Goal: Transaction & Acquisition: Purchase product/service

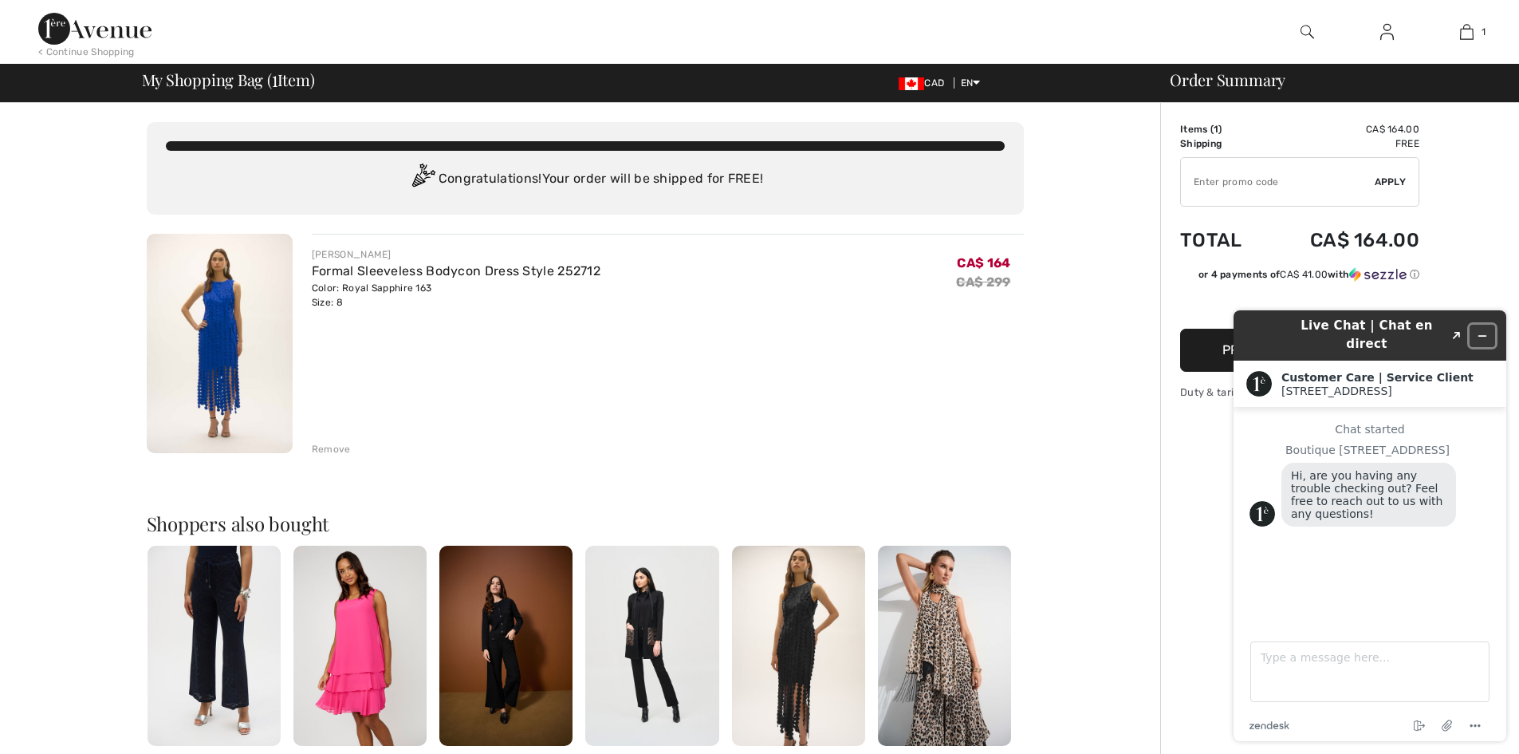
click at [1483, 330] on icon "Minimize widget" at bounding box center [1482, 335] width 11 height 11
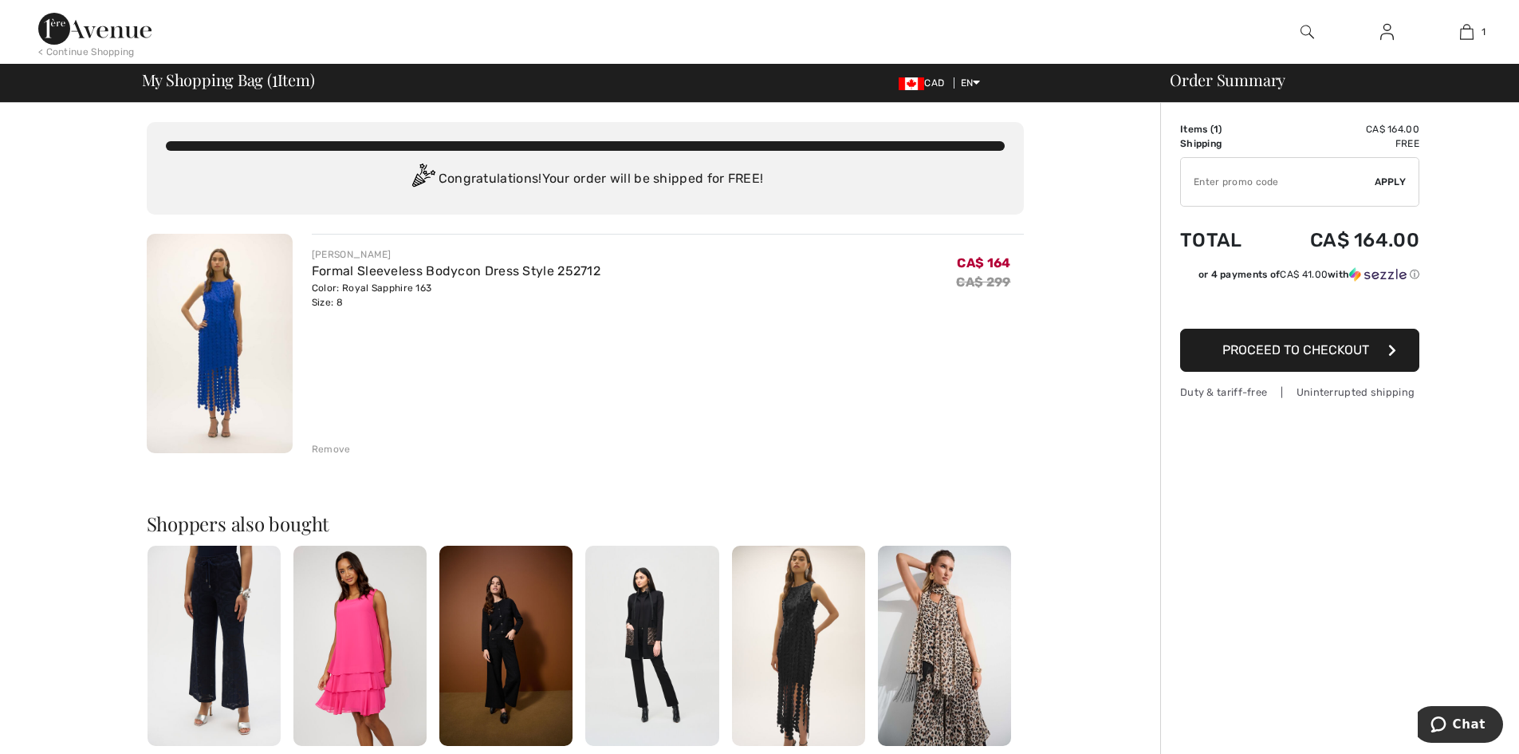
drag, startPoint x: 215, startPoint y: 313, endPoint x: 208, endPoint y: 317, distance: 8.6
click at [215, 313] on img at bounding box center [220, 343] width 146 height 219
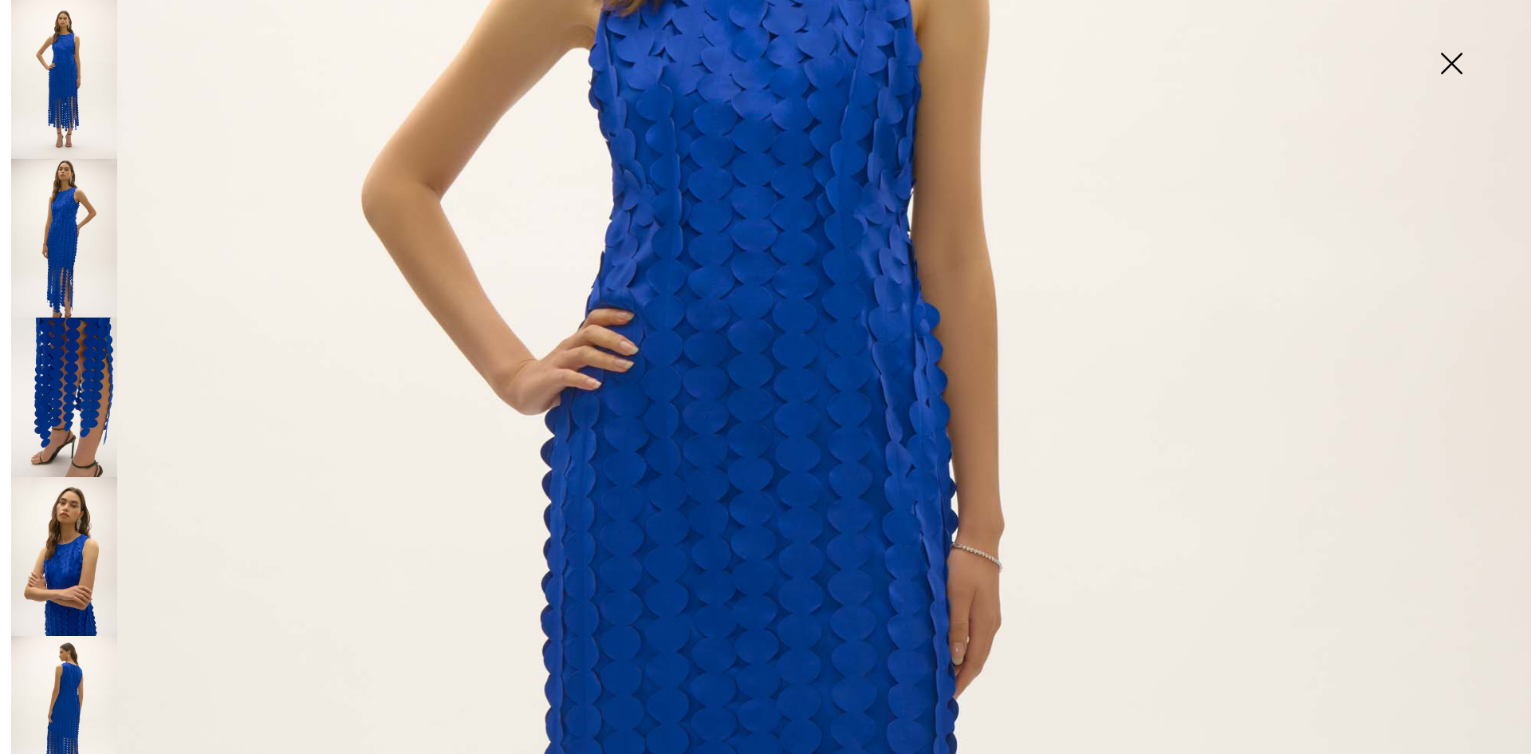
scroll to position [558, 0]
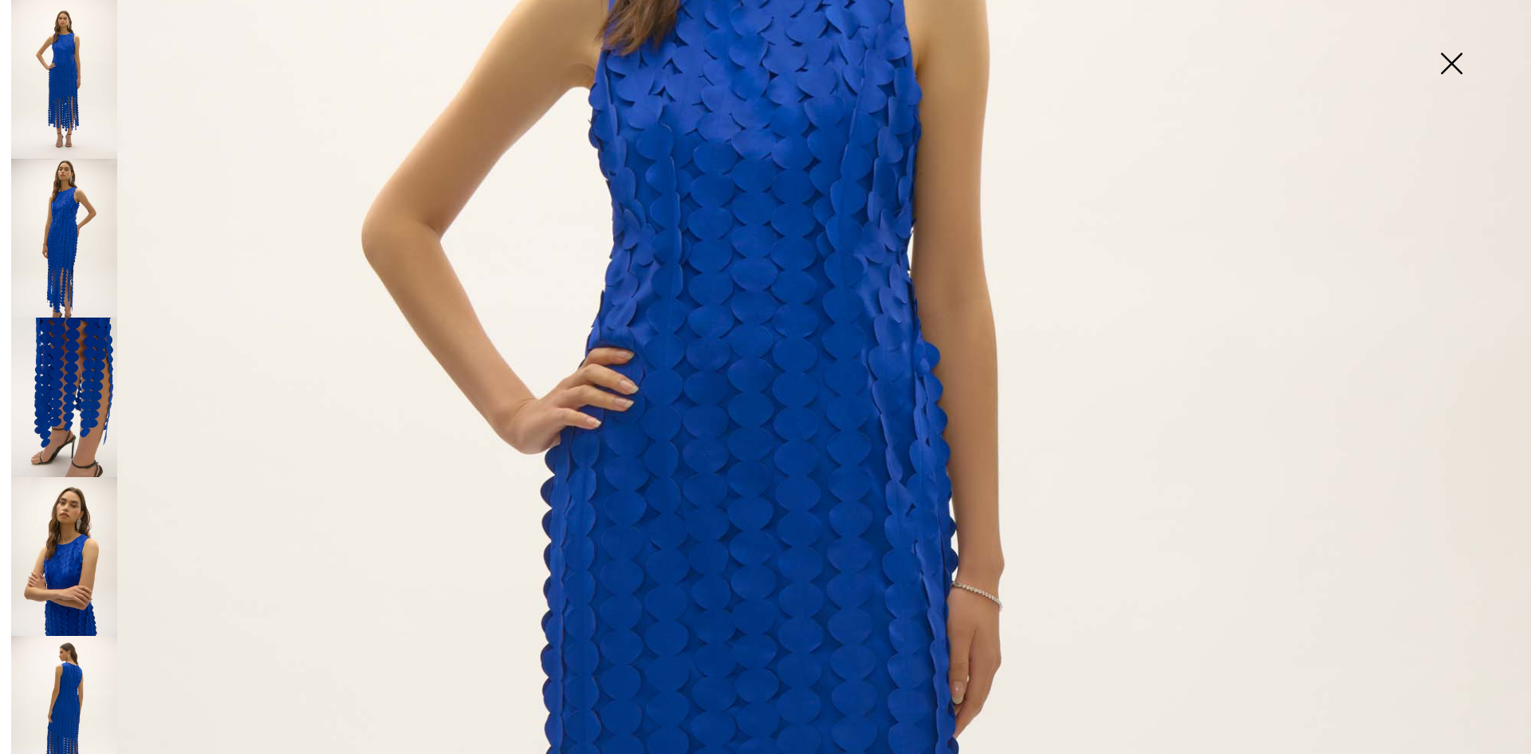
click at [74, 222] on img at bounding box center [64, 238] width 106 height 159
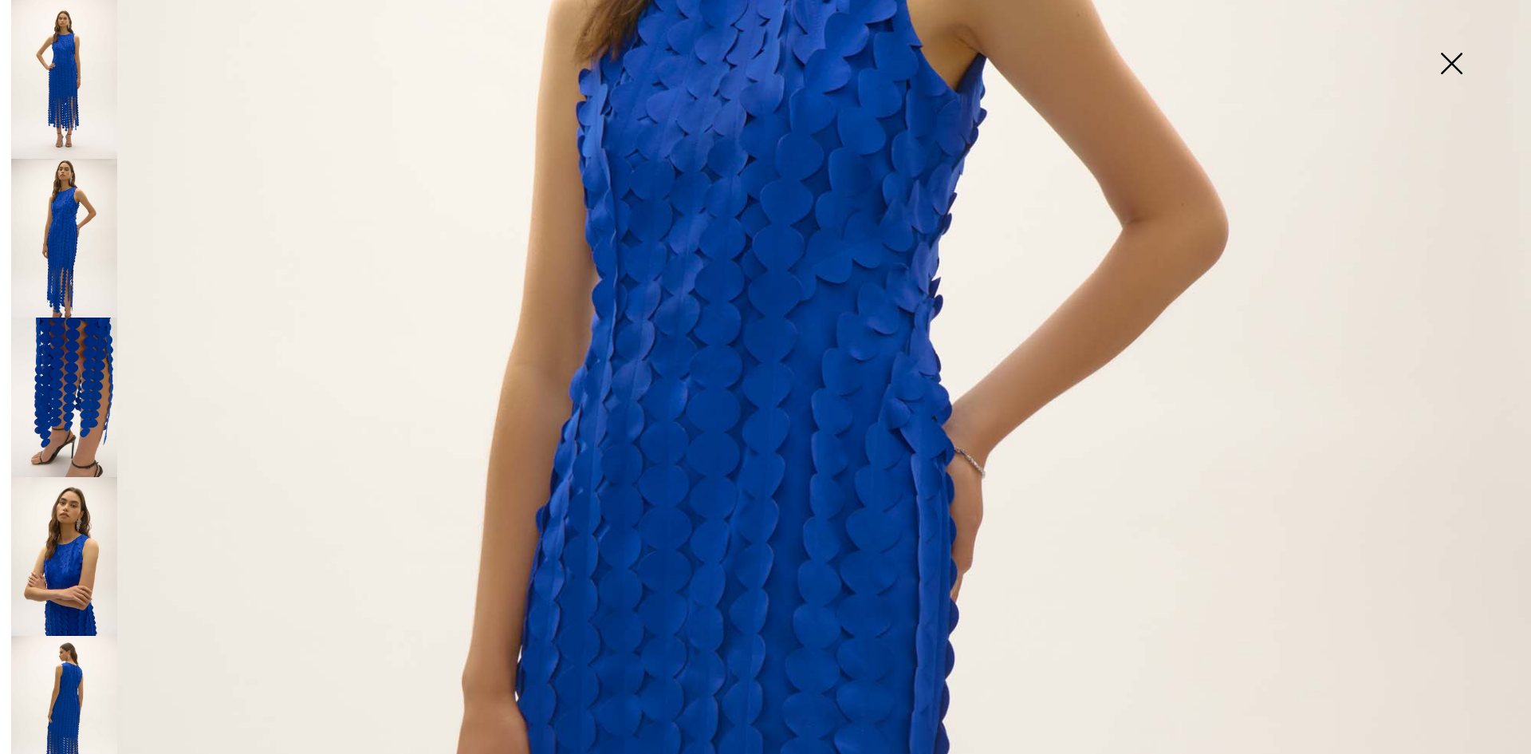
click at [70, 352] on img at bounding box center [64, 396] width 106 height 159
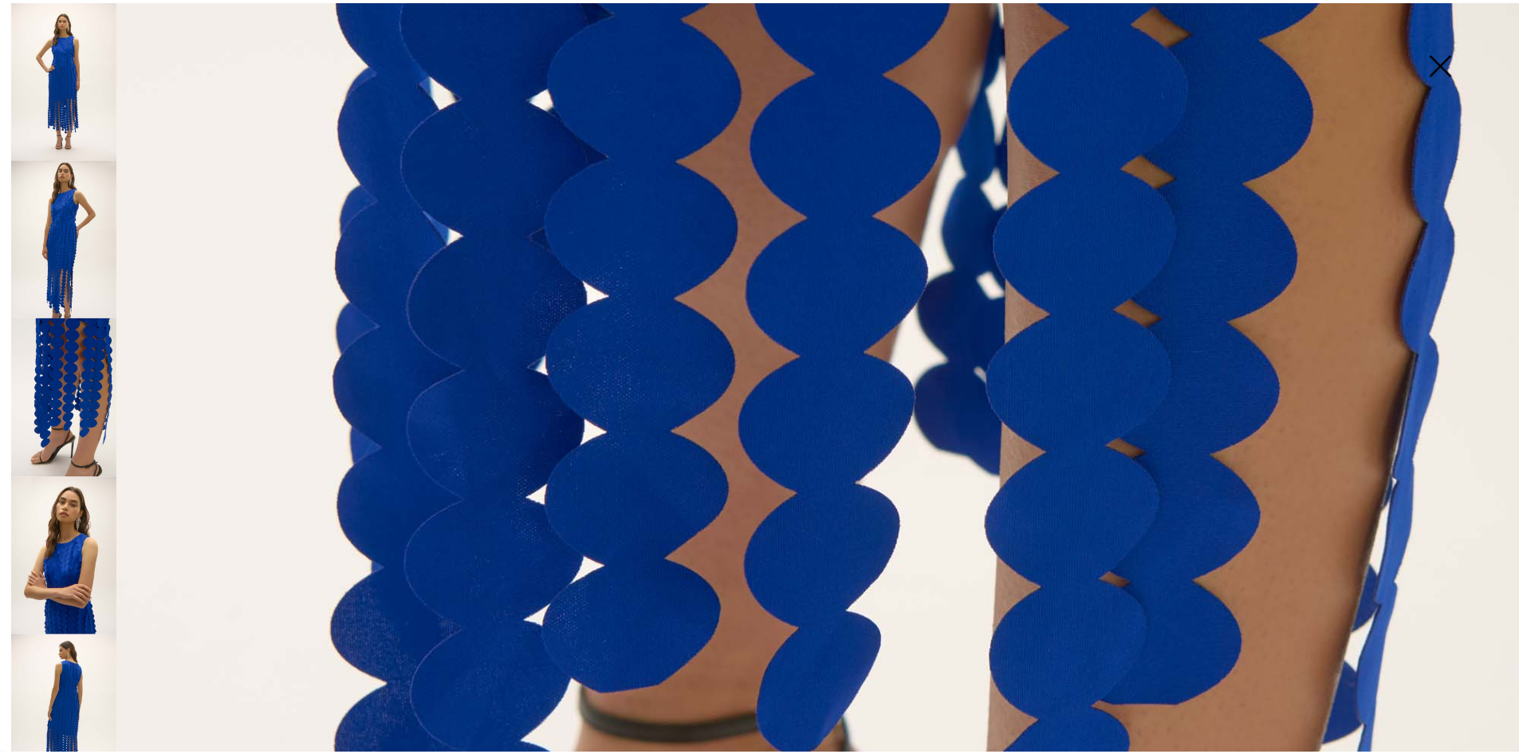
scroll to position [1116, 0]
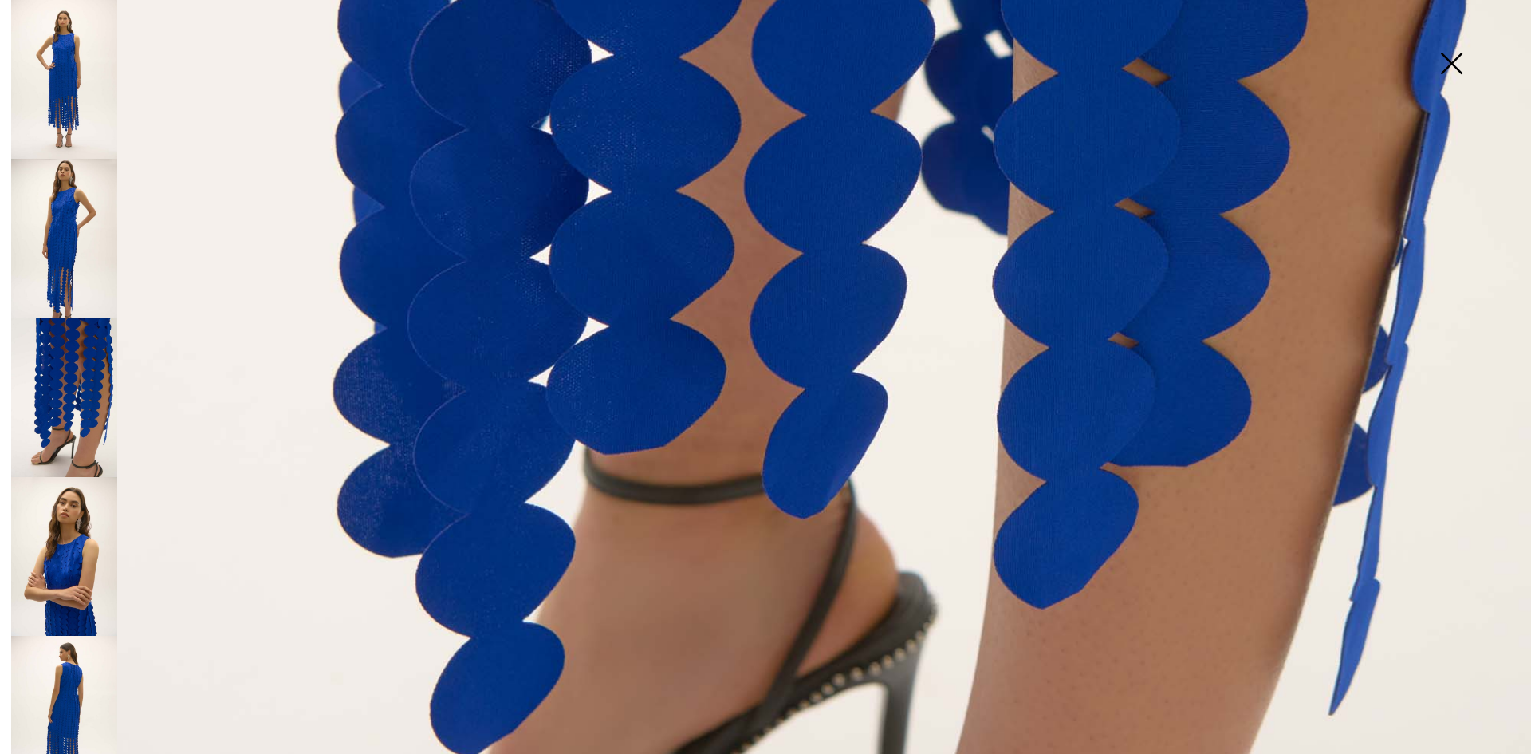
click at [64, 560] on img at bounding box center [64, 556] width 106 height 159
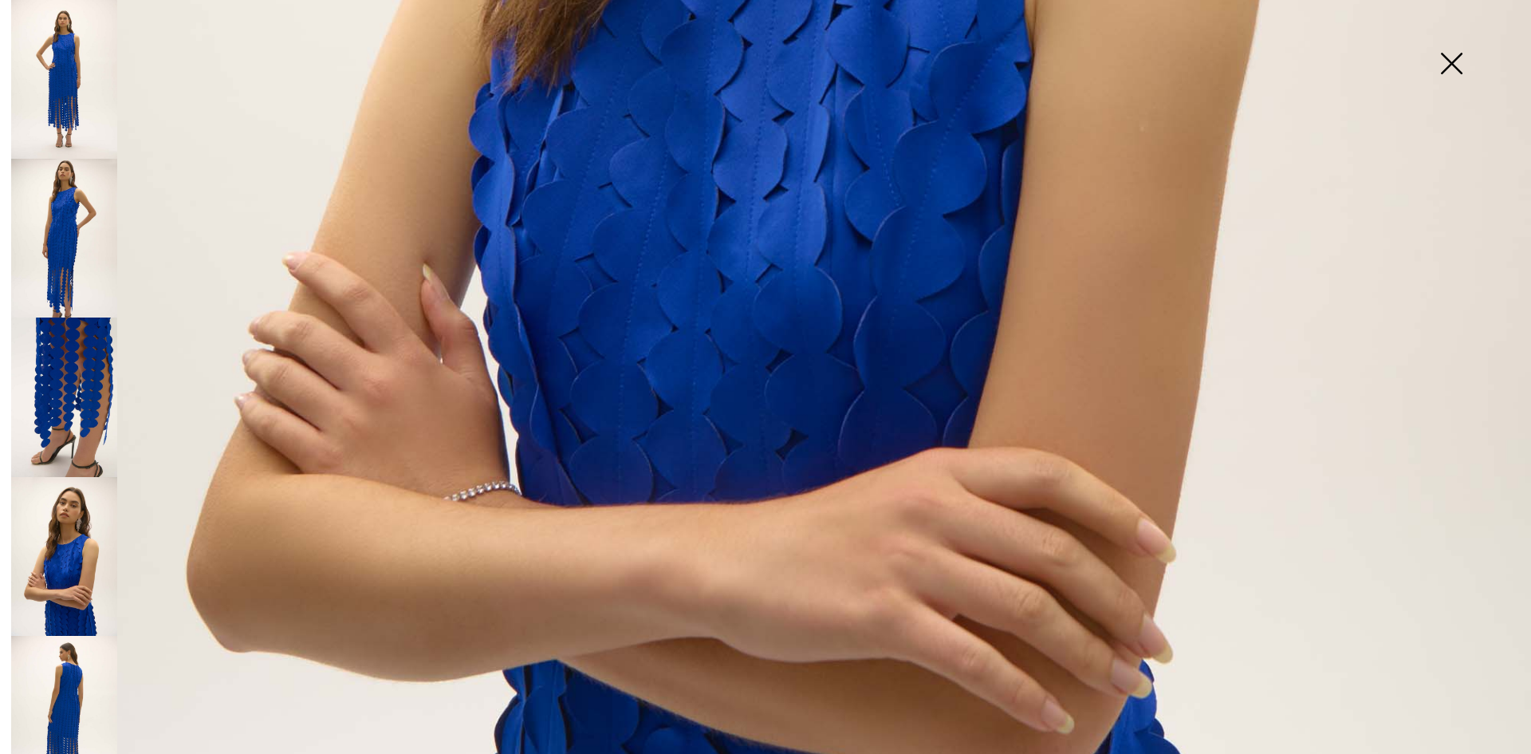
click at [47, 664] on img at bounding box center [64, 715] width 106 height 159
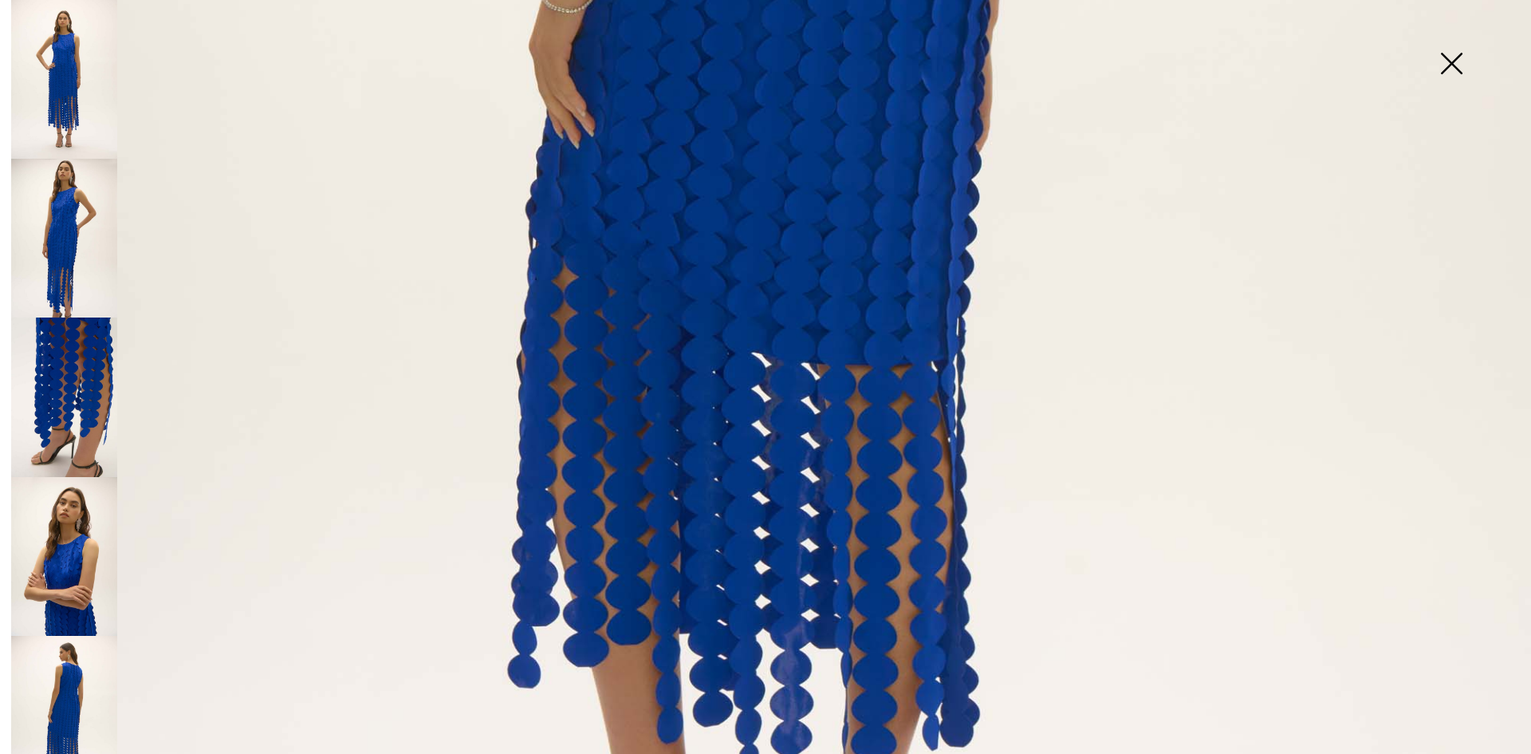
click at [1459, 62] on img at bounding box center [1452, 65] width 80 height 82
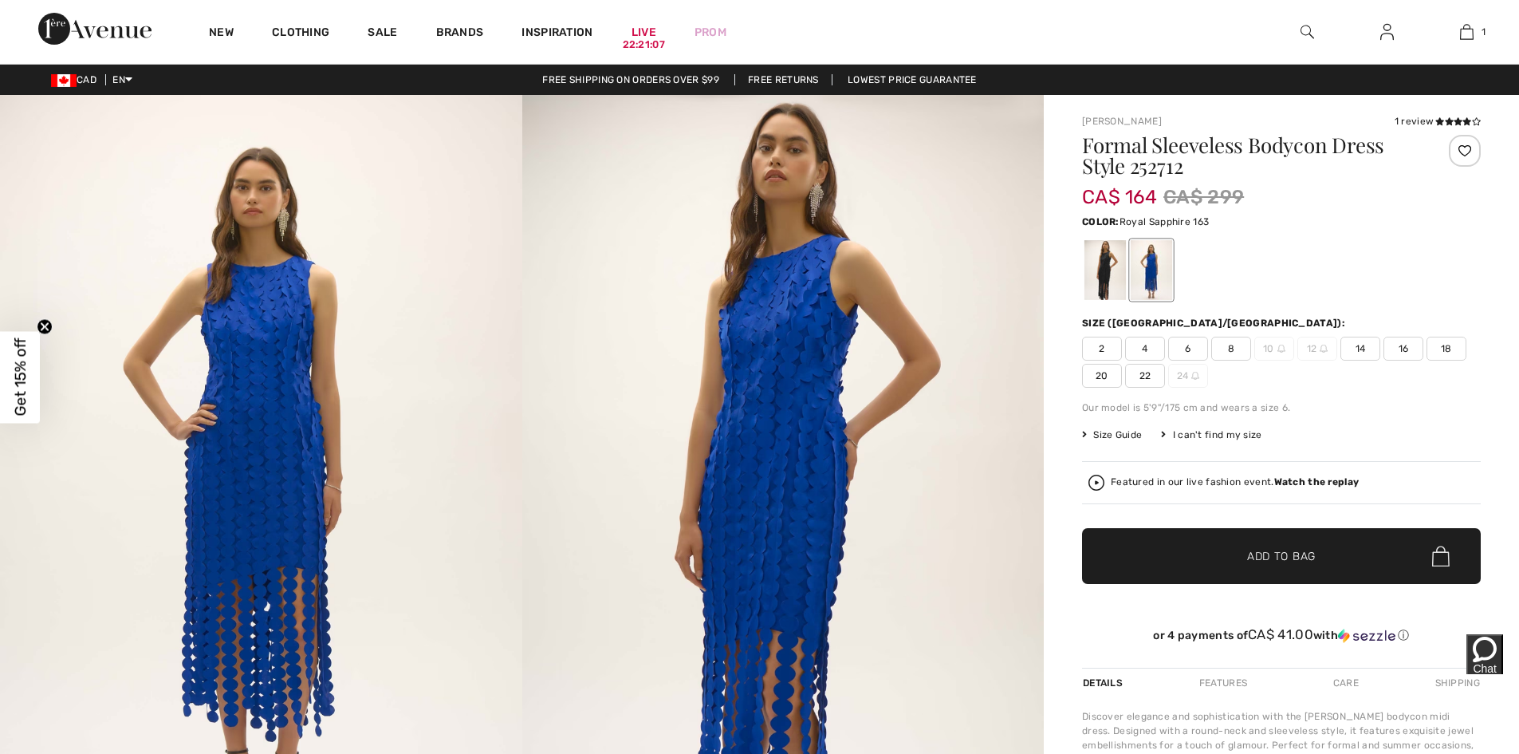
click at [1227, 342] on span "8" at bounding box center [1231, 349] width 40 height 24
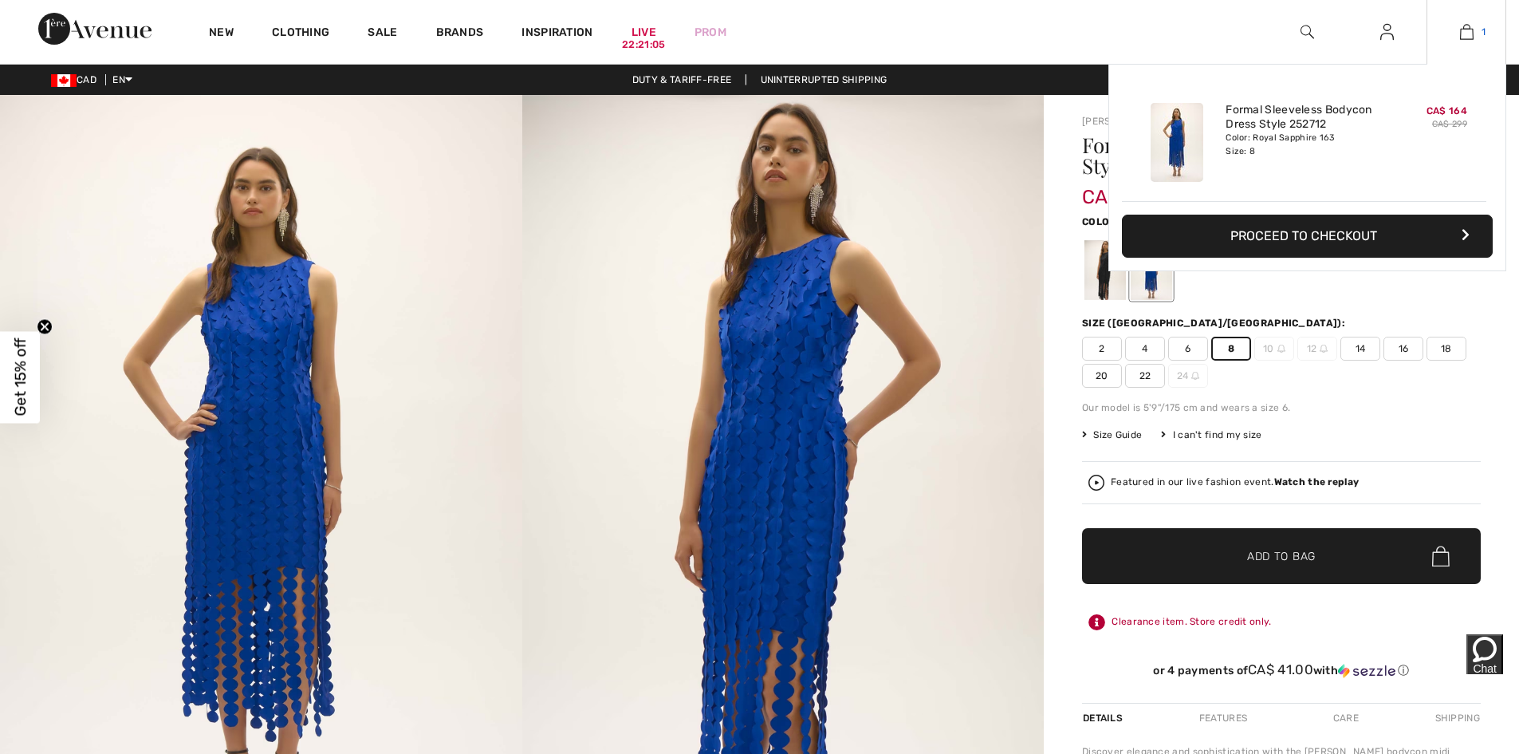
click at [1469, 33] on img at bounding box center [1467, 31] width 14 height 19
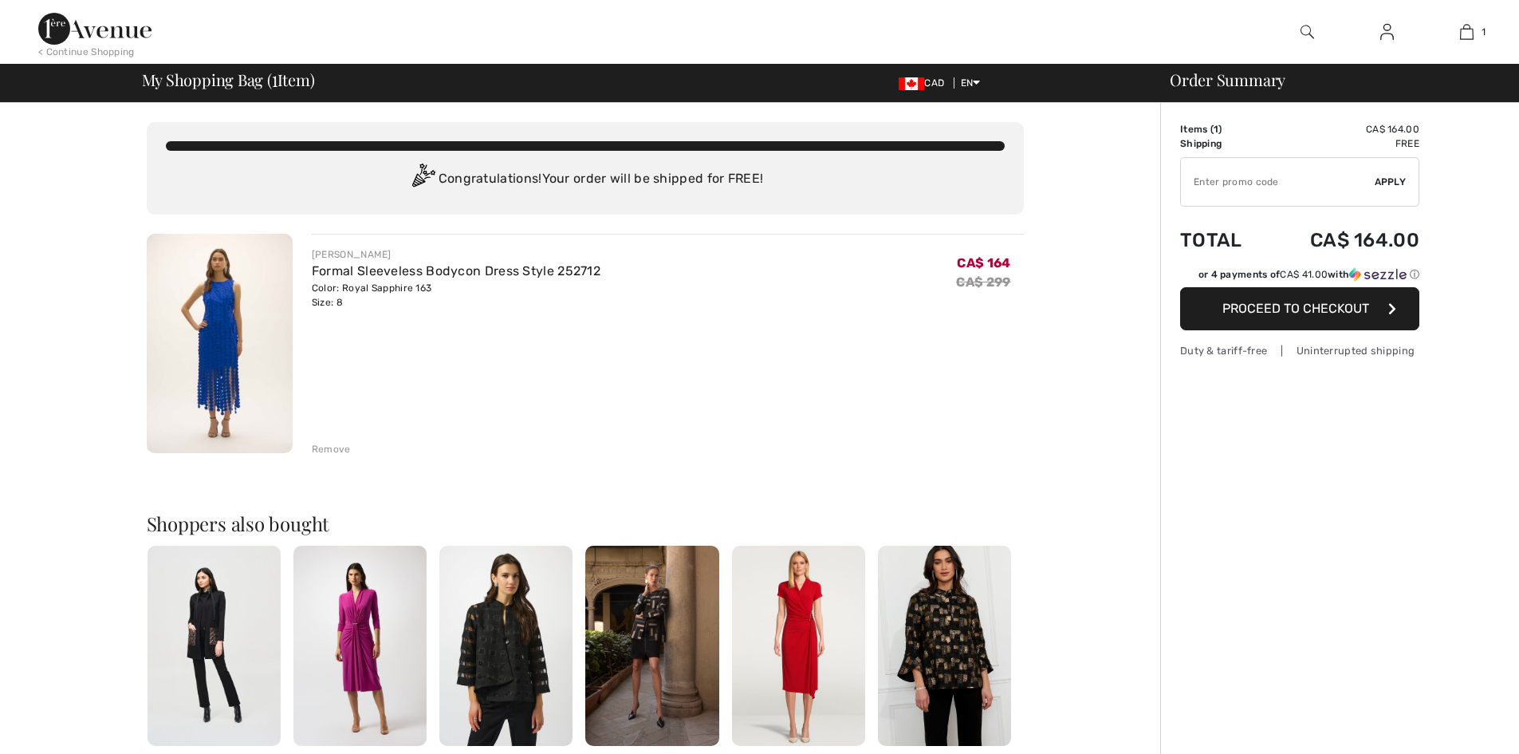
click at [1321, 288] on button "Proceed to Checkout" at bounding box center [1299, 308] width 239 height 43
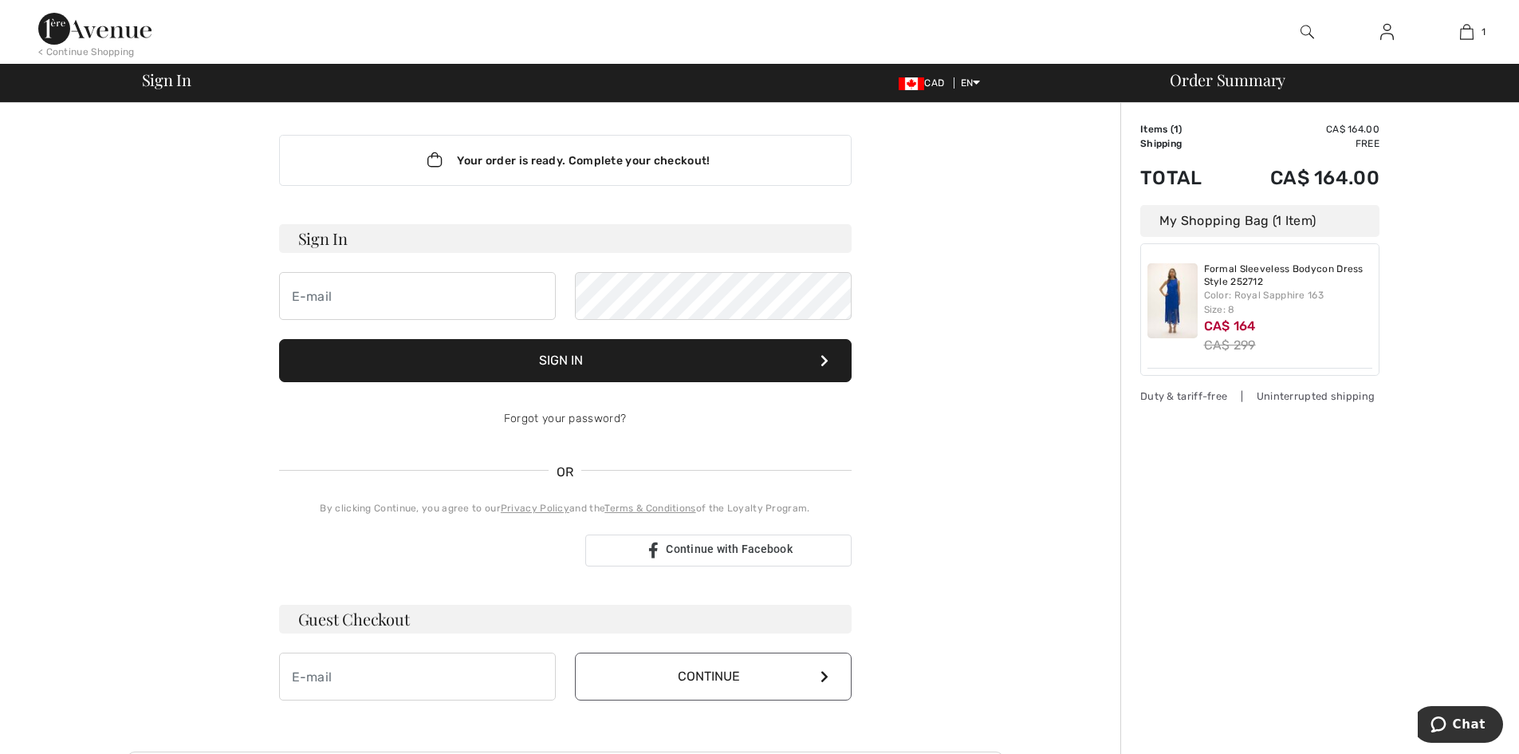
click at [433, 624] on h3 "Guest Checkout" at bounding box center [565, 618] width 573 height 29
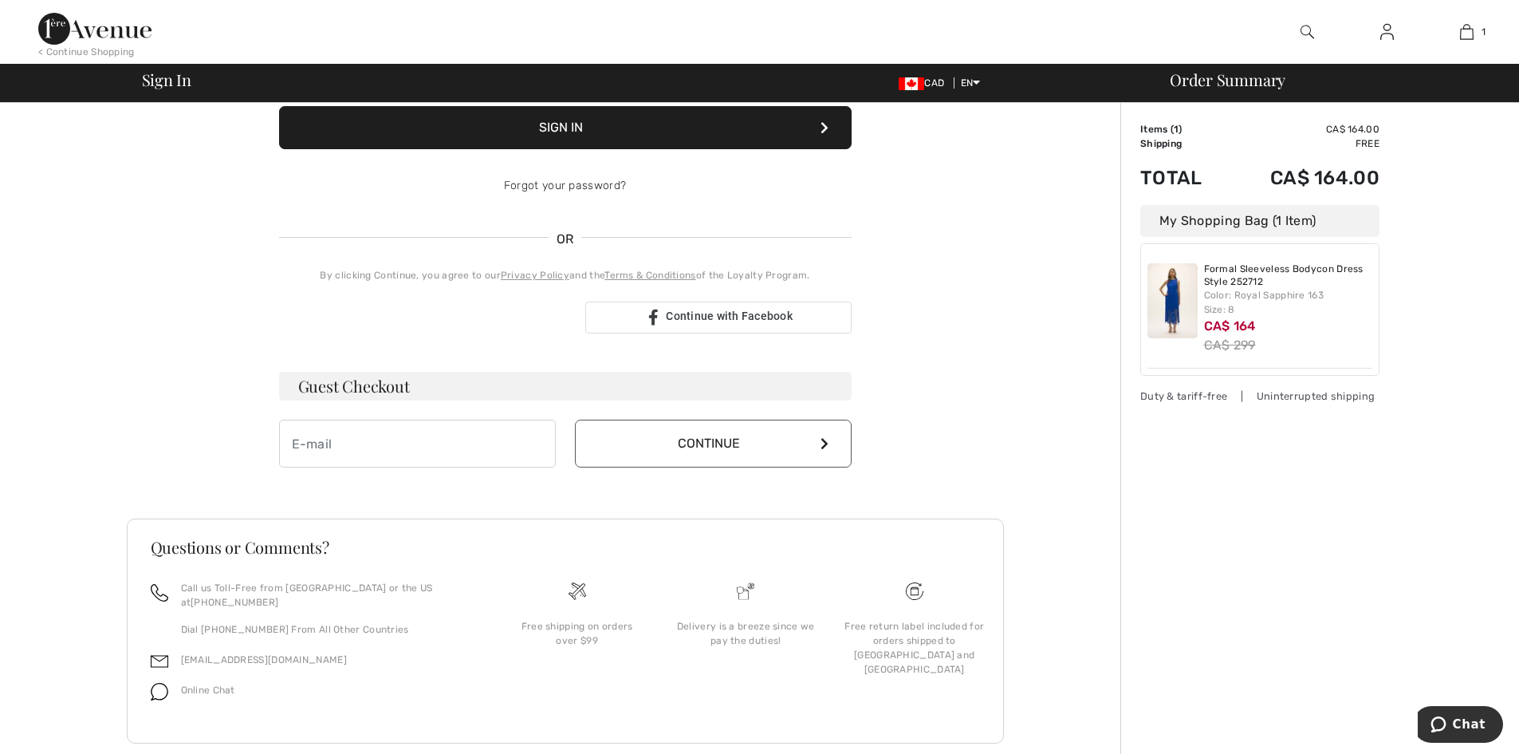
scroll to position [248, 0]
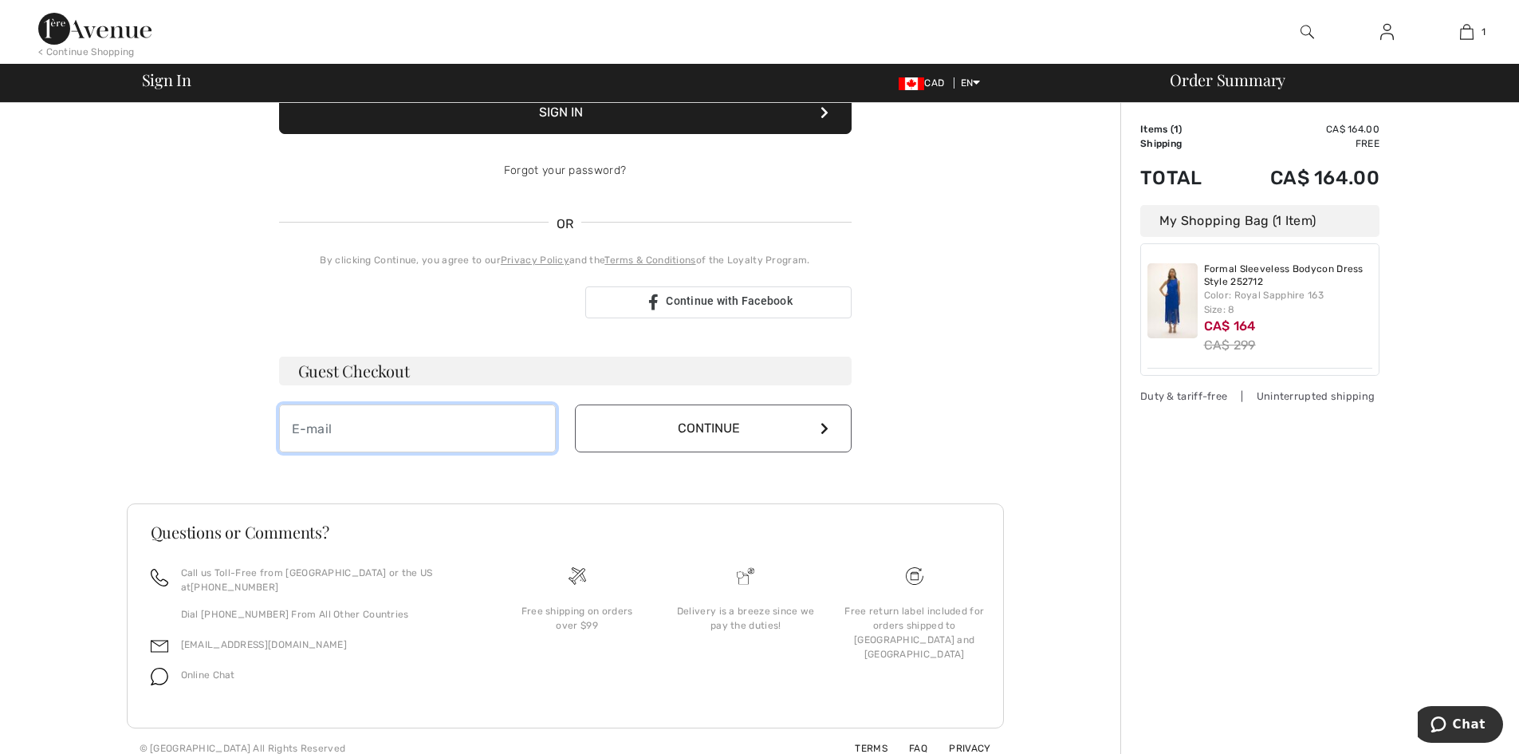
click at [372, 430] on input "email" at bounding box center [417, 428] width 277 height 48
type input "kdeepbakhshi@yahoo.ca"
click at [719, 436] on button "Continue" at bounding box center [713, 428] width 277 height 48
drag, startPoint x: 723, startPoint y: 431, endPoint x: 708, endPoint y: 427, distance: 15.5
click at [718, 427] on button "Continue" at bounding box center [713, 428] width 277 height 48
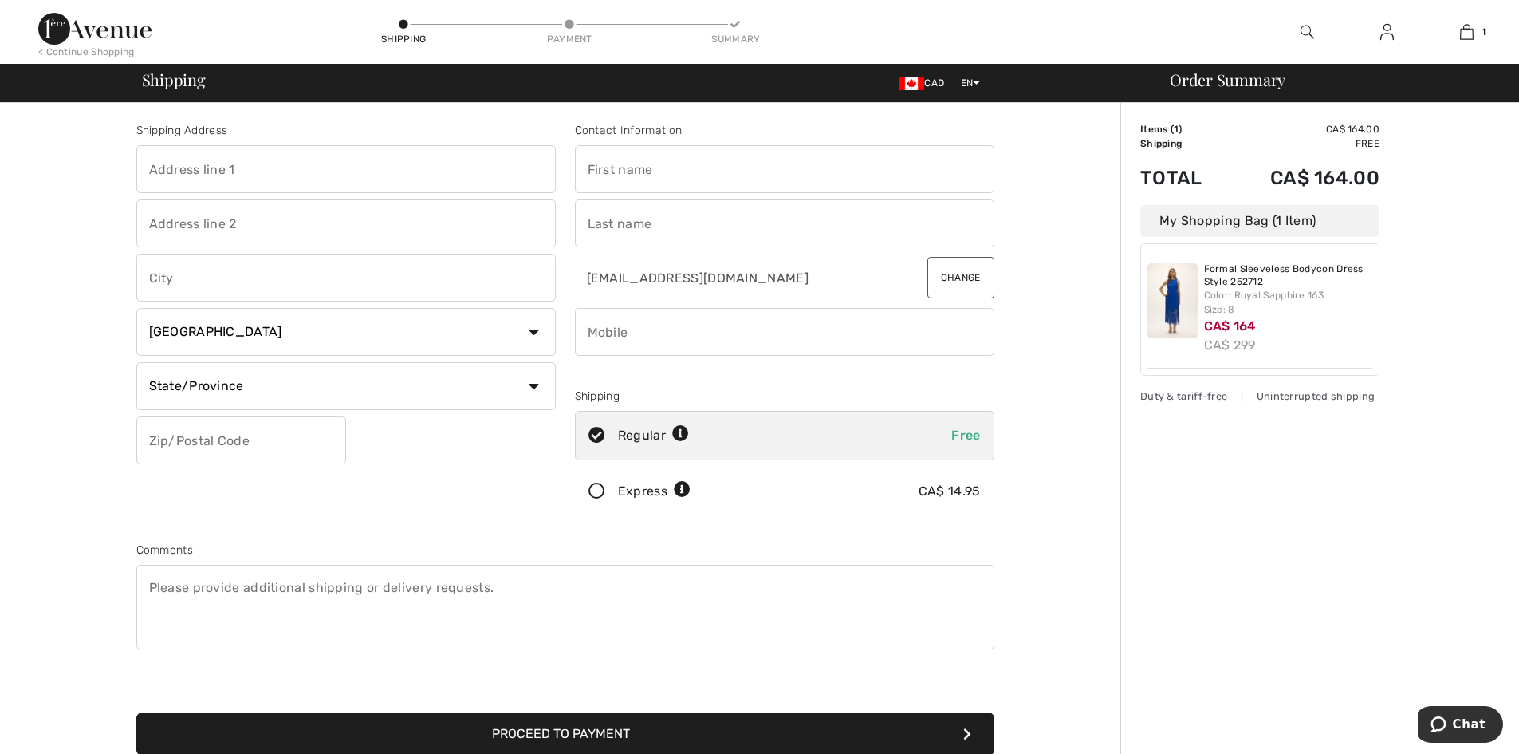
click at [238, 157] on input "text" at bounding box center [345, 169] width 419 height 48
type input "229 sage meadows circle nw"
click at [182, 277] on input "text" at bounding box center [345, 278] width 419 height 48
type input "calgary"
click at [203, 380] on select "State/Province Alberta British Columbia Manitoba New Brunswick Newfoundland and…" at bounding box center [345, 386] width 419 height 48
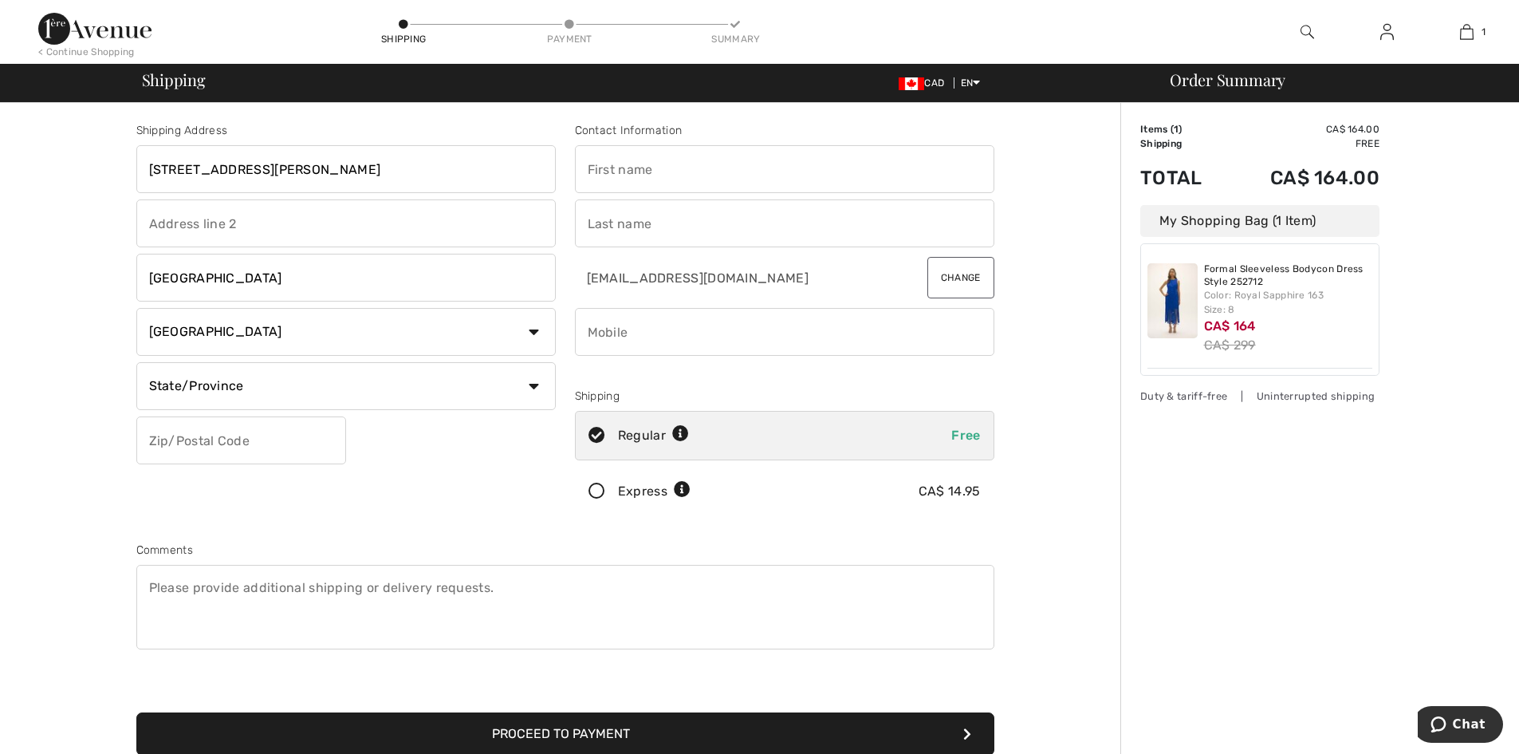
select select "AB"
click at [136, 362] on select "State/Province Alberta British Columbia Manitoba New Brunswick Newfoundland and…" at bounding box center [345, 386] width 419 height 48
click at [249, 451] on input "text" at bounding box center [241, 440] width 210 height 48
type input "T3P0G1"
click at [656, 186] on input "text" at bounding box center [784, 169] width 419 height 48
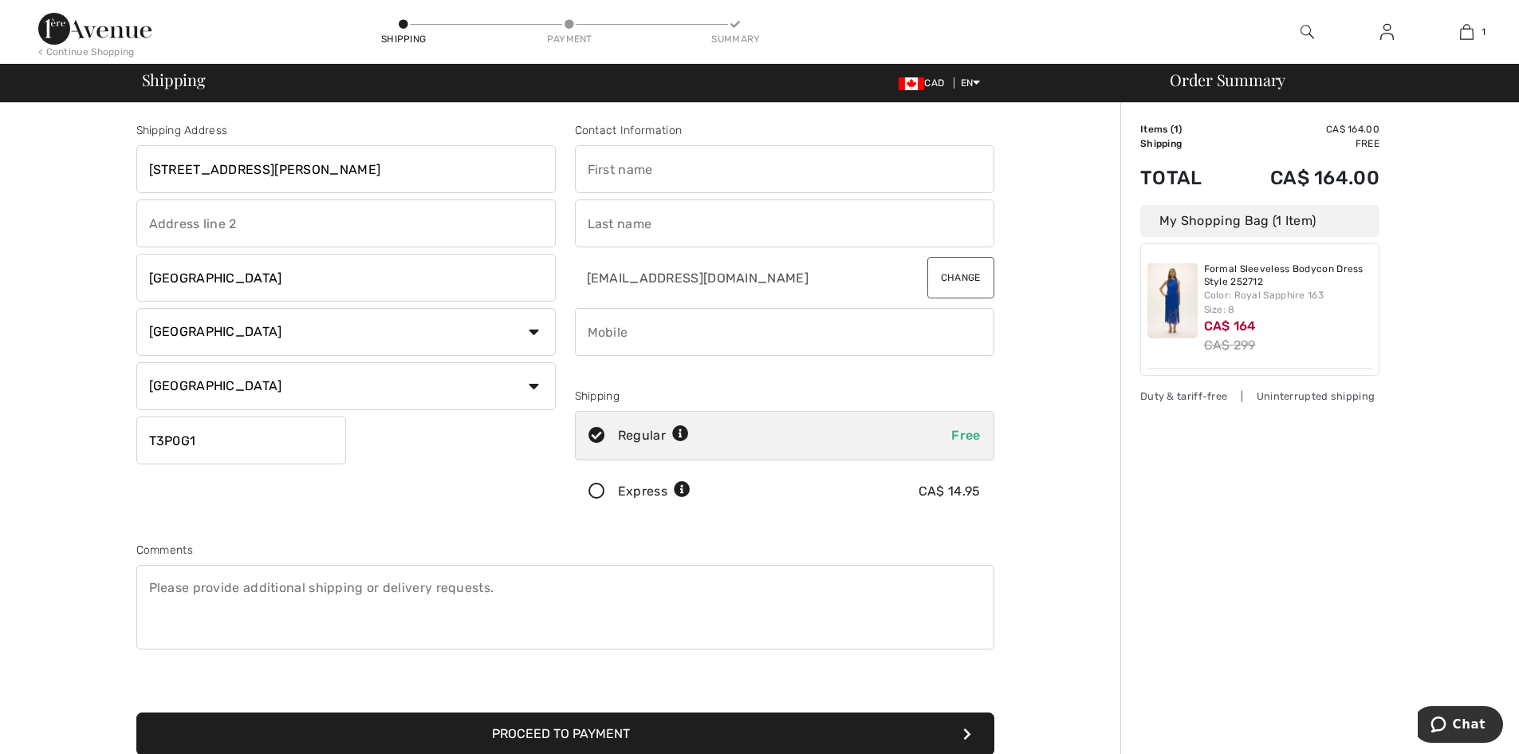
click at [655, 166] on input "text" at bounding box center [784, 169] width 419 height 48
type input "kirandeep"
click at [631, 226] on input "text" at bounding box center [784, 223] width 419 height 48
type input "brar"
click at [617, 326] on input "phone" at bounding box center [784, 332] width 419 height 48
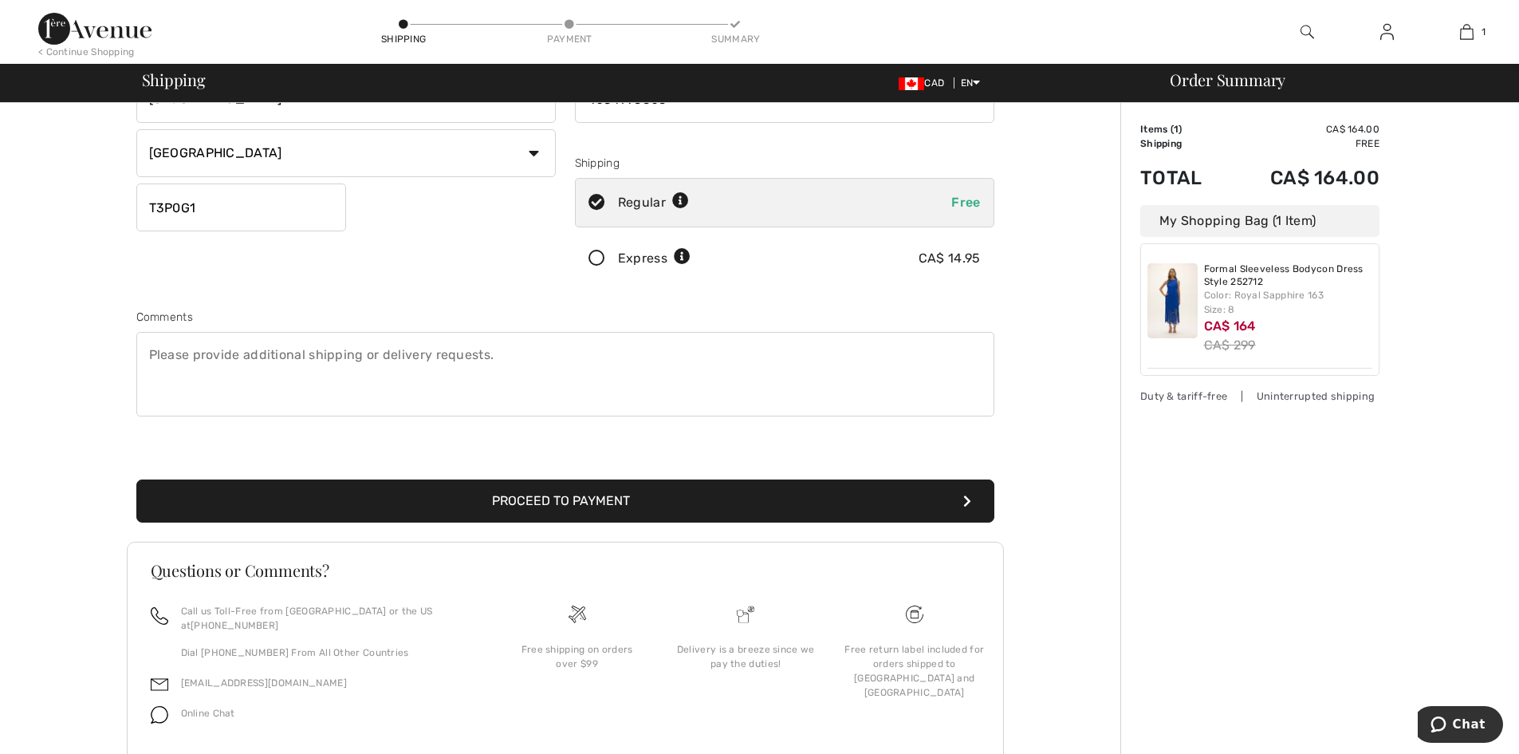
scroll to position [239, 0]
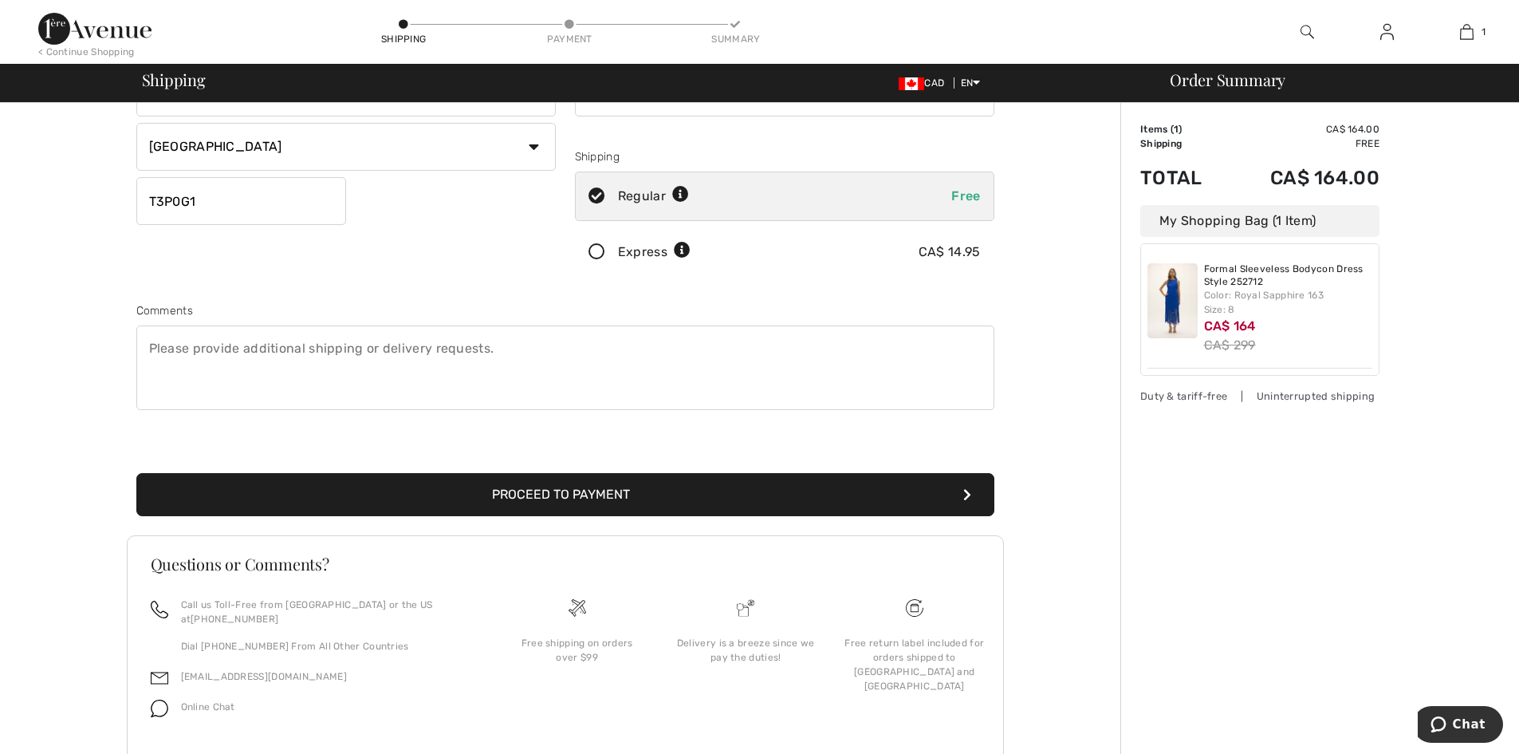
type input "4034795505"
click at [596, 495] on button "Proceed to Payment" at bounding box center [565, 494] width 858 height 43
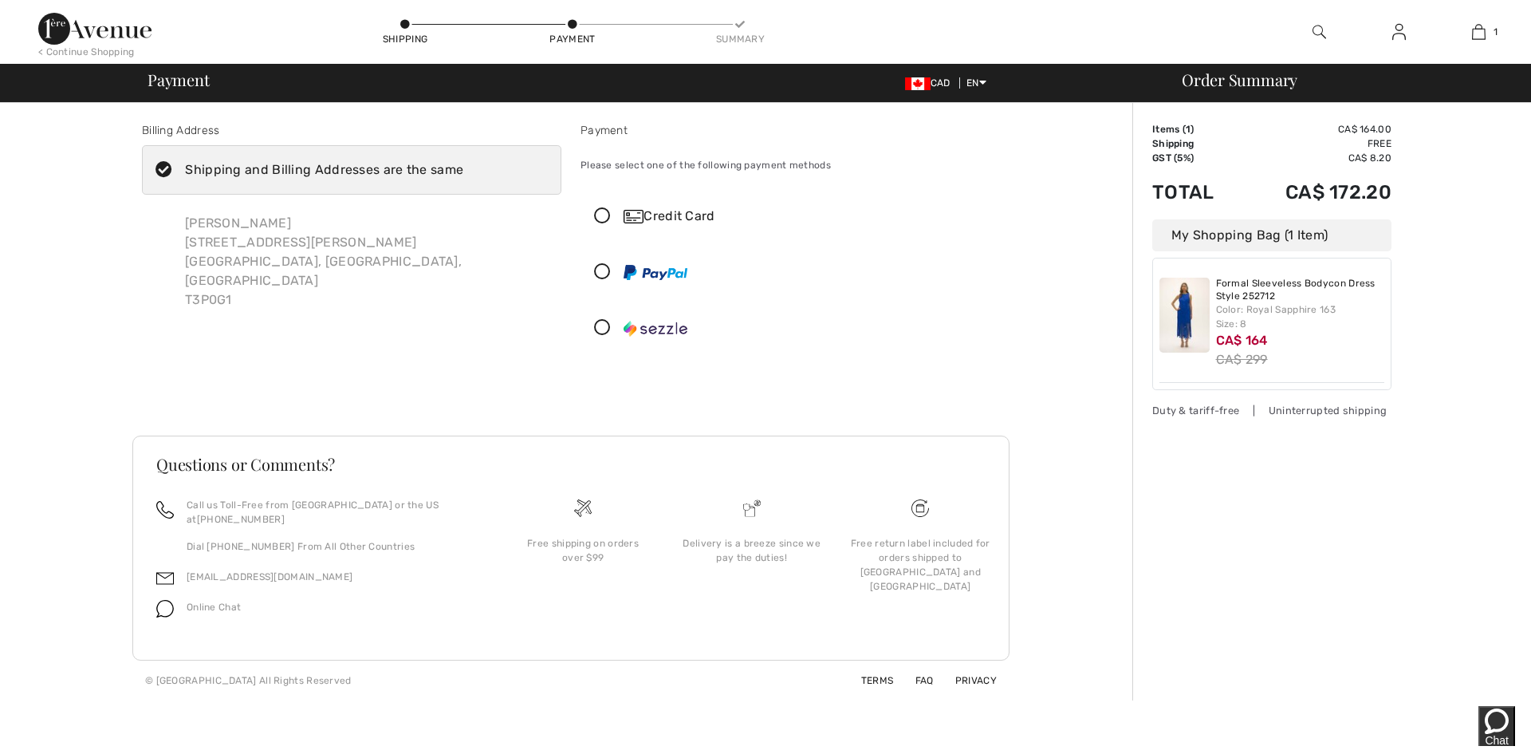
click at [613, 208] on icon at bounding box center [602, 216] width 42 height 17
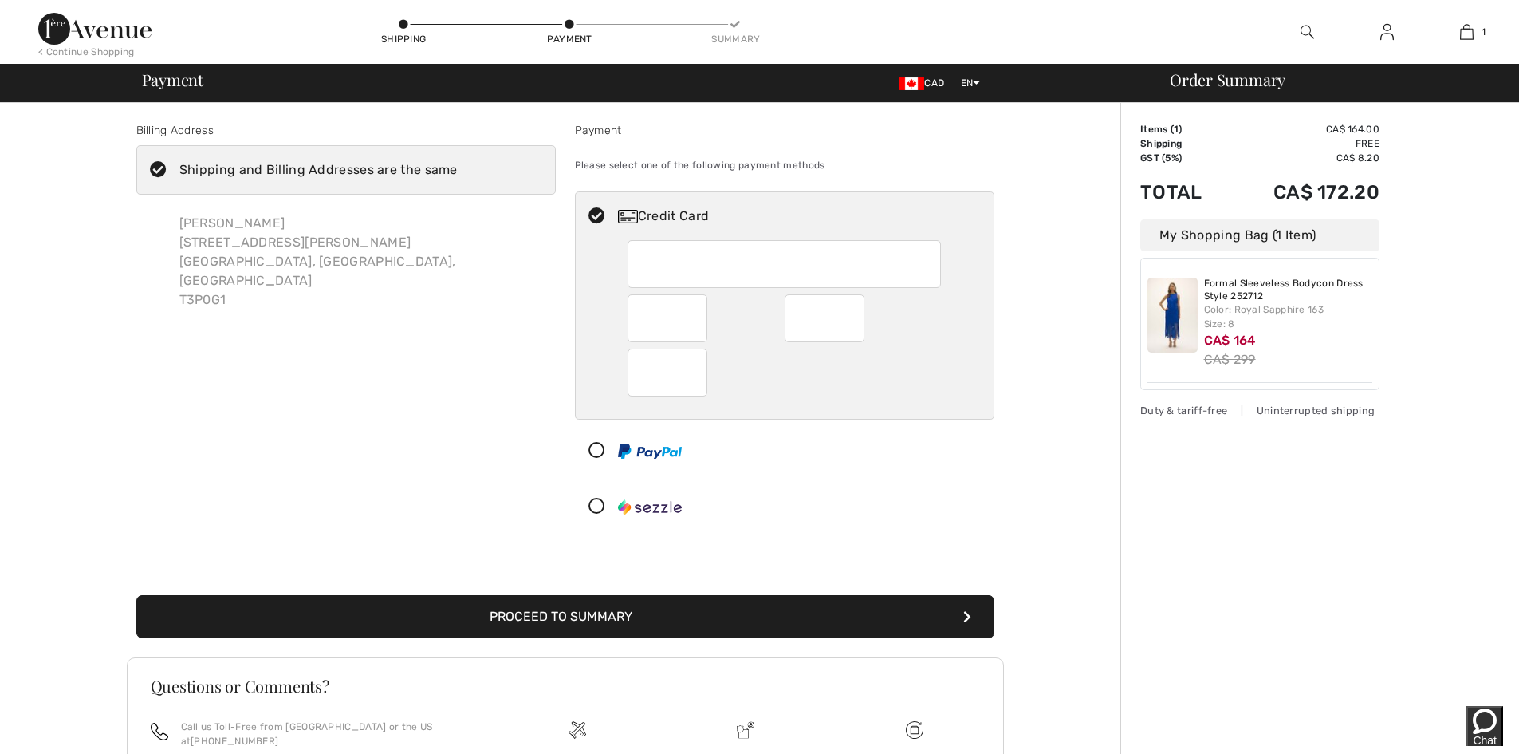
click at [890, 519] on div at bounding box center [778, 506] width 405 height 48
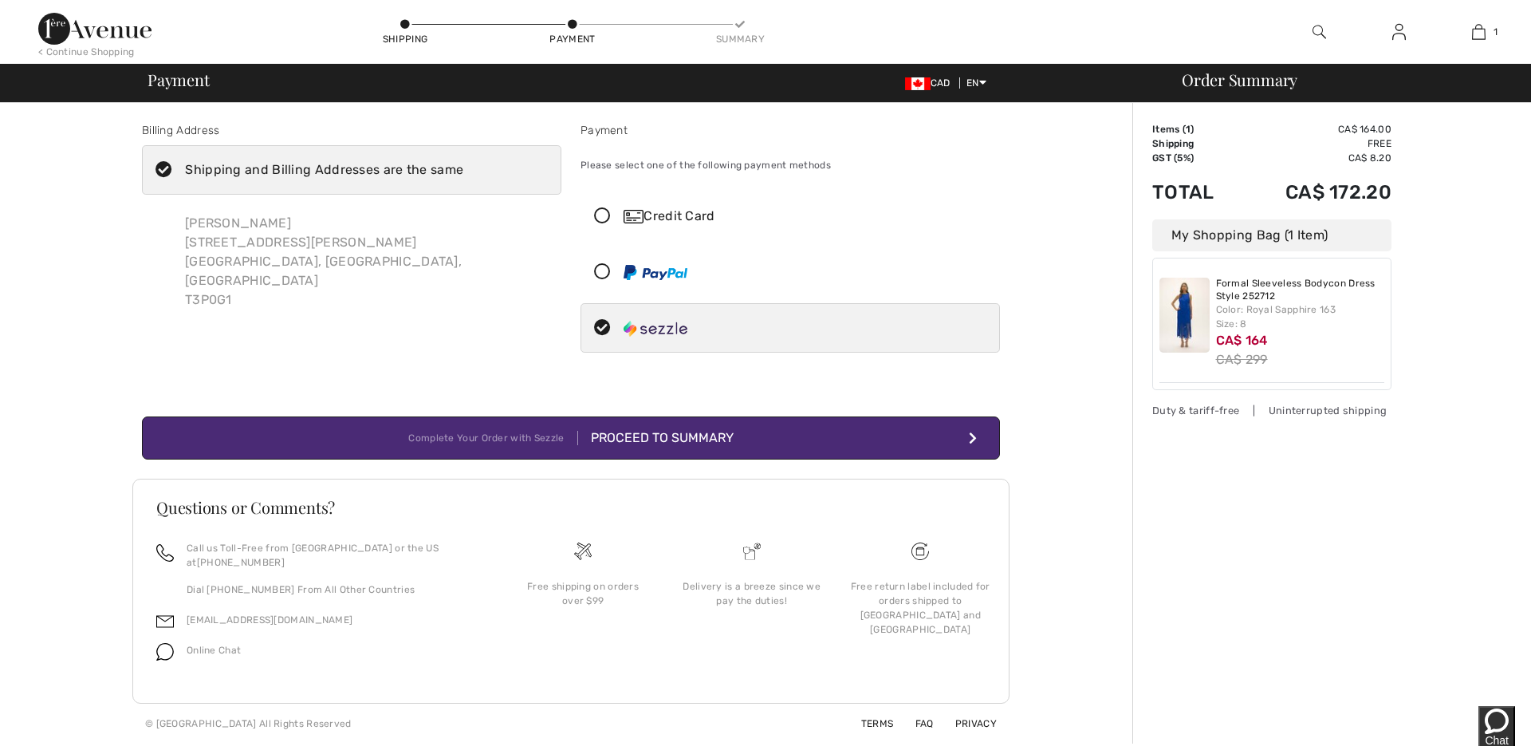
click at [600, 215] on icon at bounding box center [602, 216] width 42 height 17
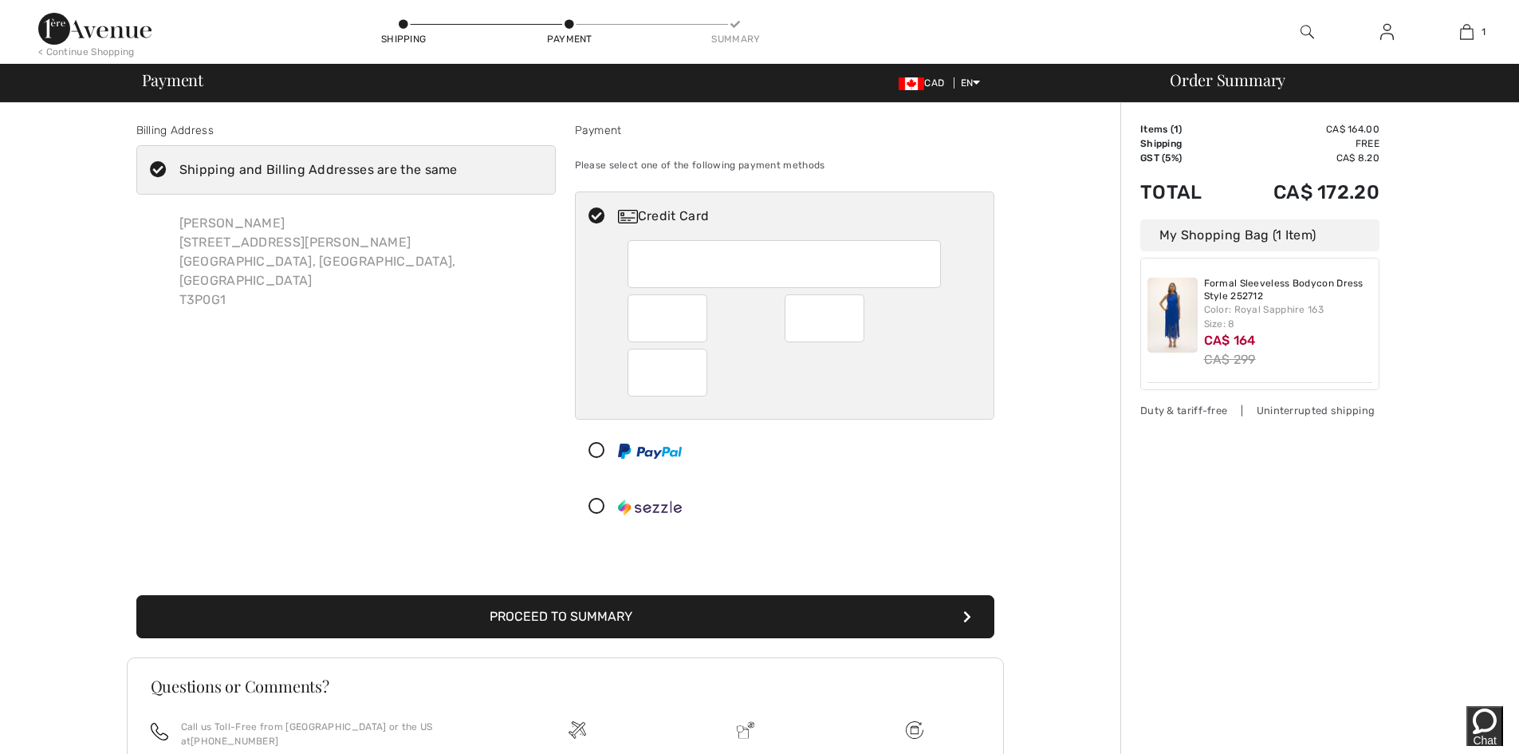
click at [665, 610] on button "Proceed to Summary" at bounding box center [565, 616] width 858 height 43
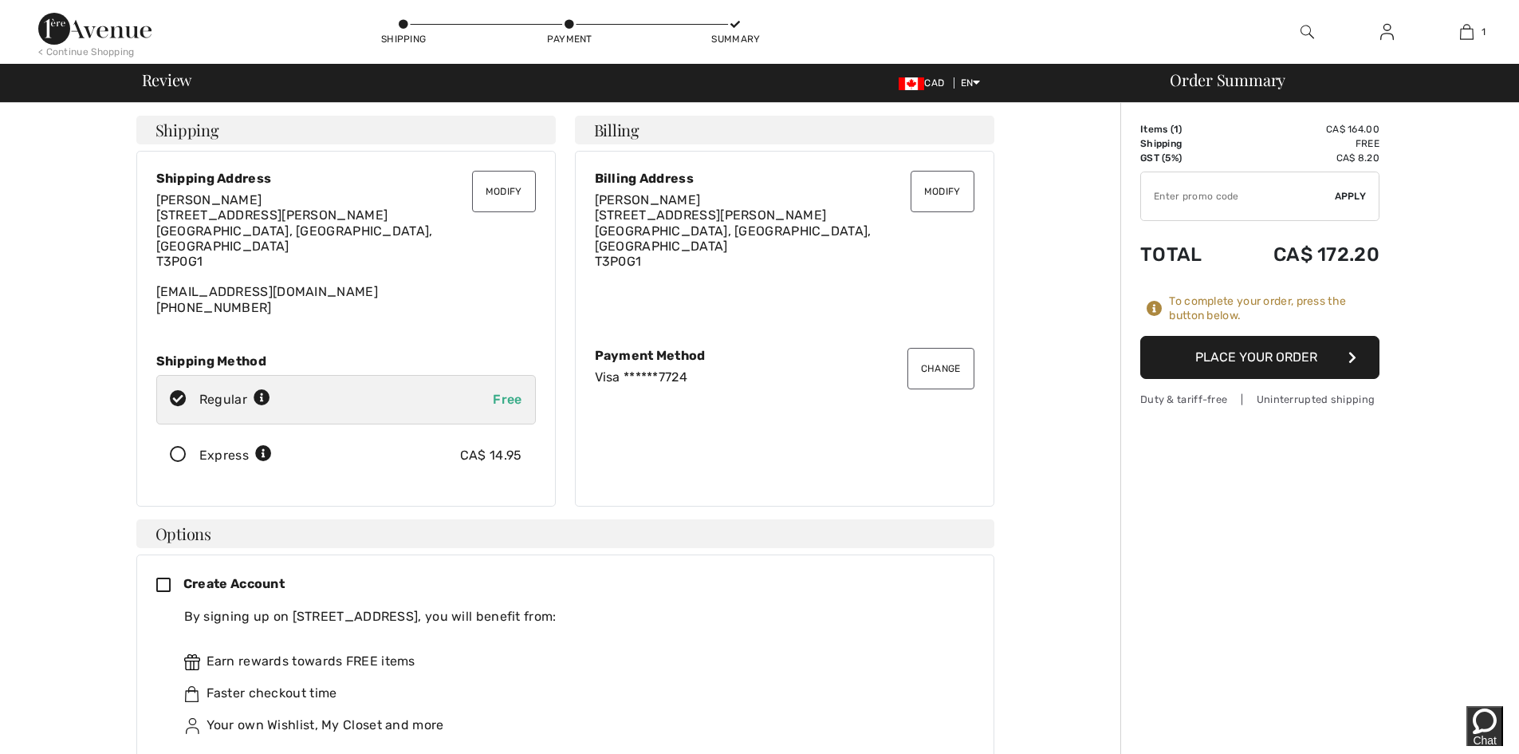
click at [1215, 367] on button "Place Your Order" at bounding box center [1259, 357] width 239 height 43
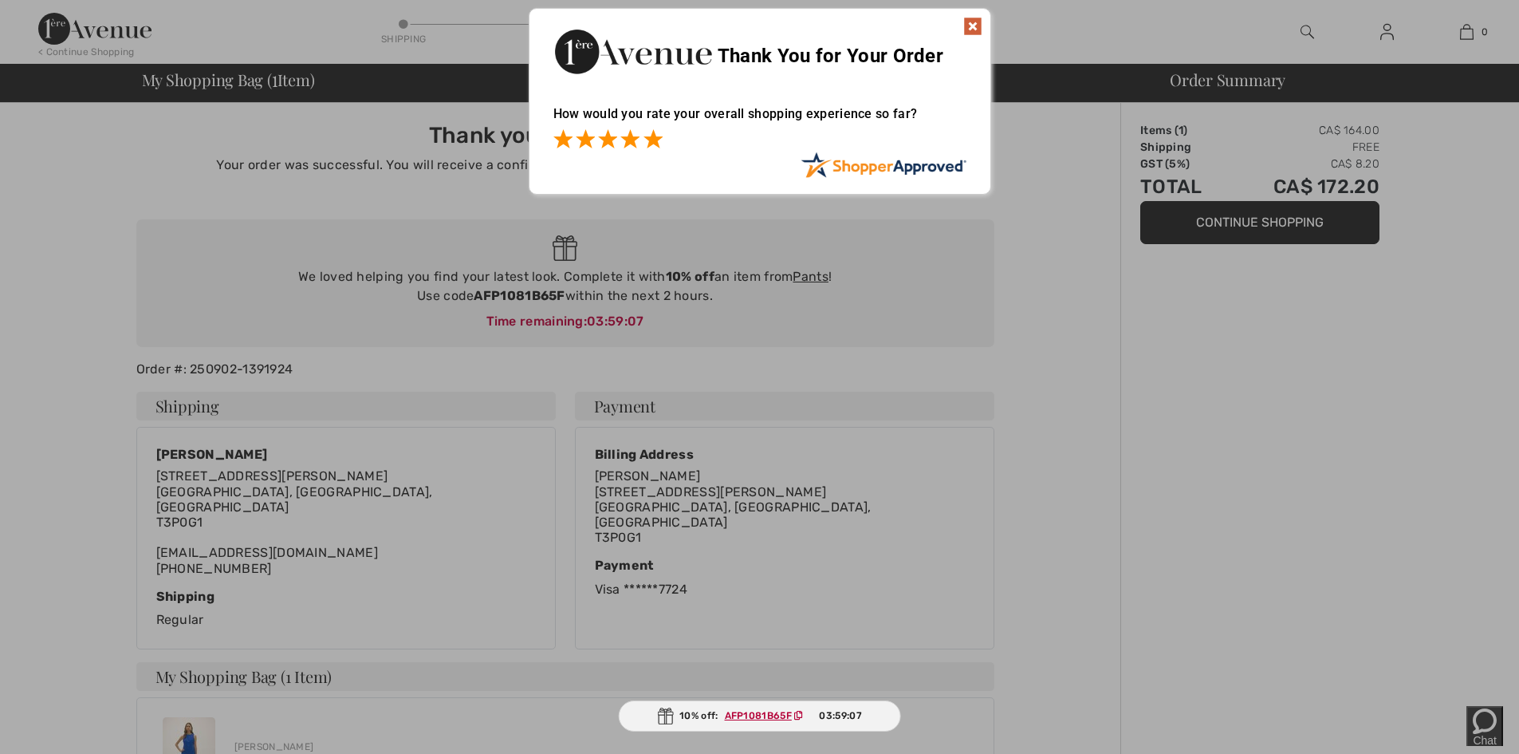
click at [652, 132] on span at bounding box center [653, 138] width 19 height 19
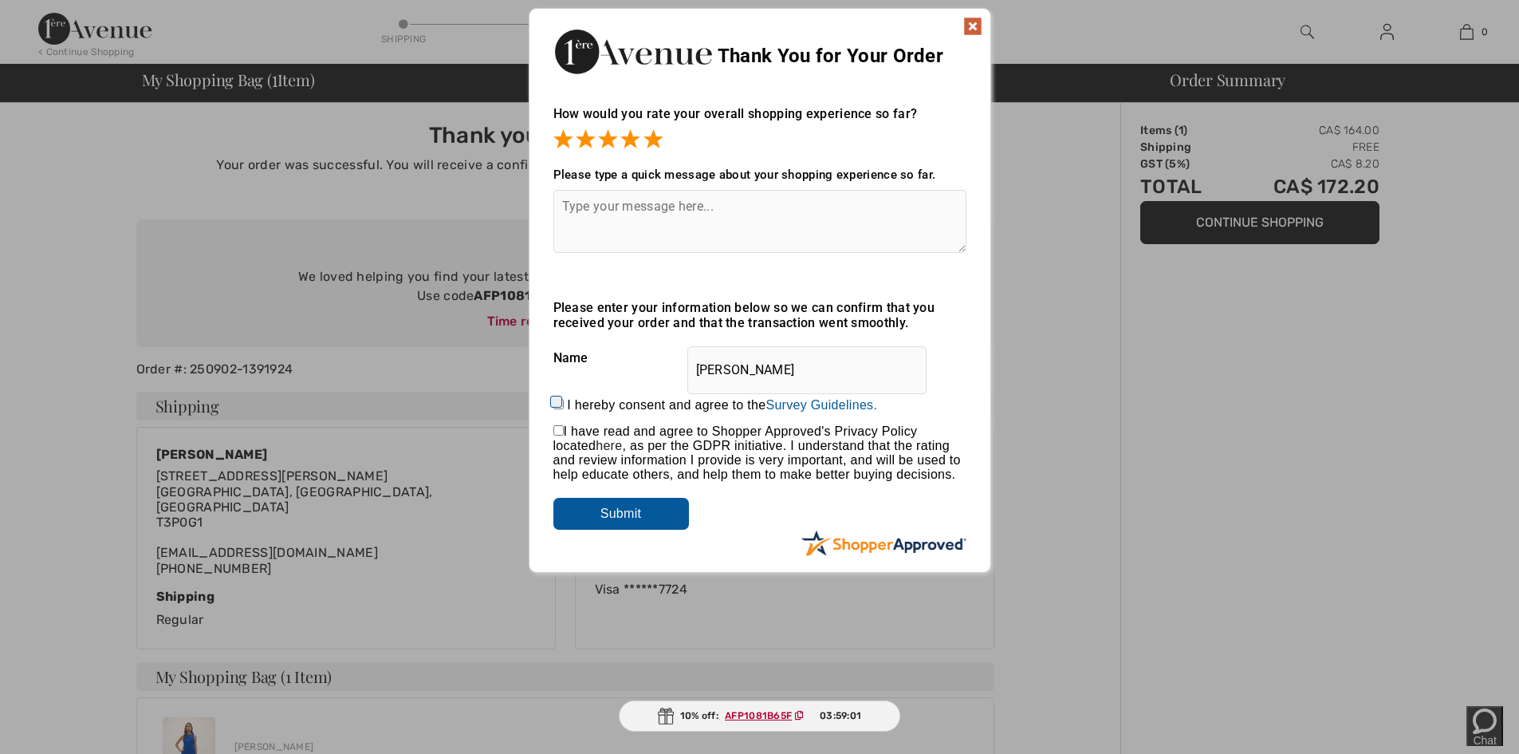
click at [970, 22] on img at bounding box center [972, 26] width 19 height 19
